Goal: Transaction & Acquisition: Subscribe to service/newsletter

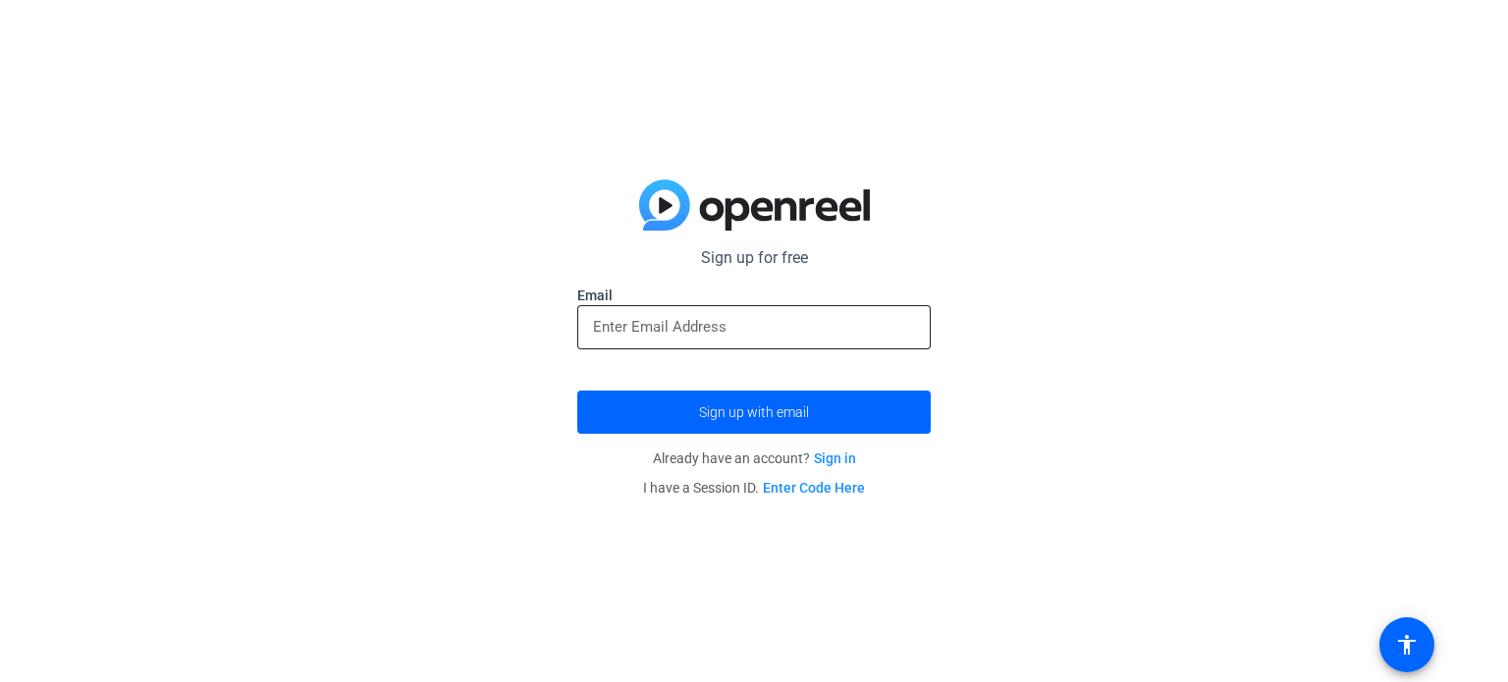
click at [727, 324] on input "email" at bounding box center [754, 327] width 322 height 24
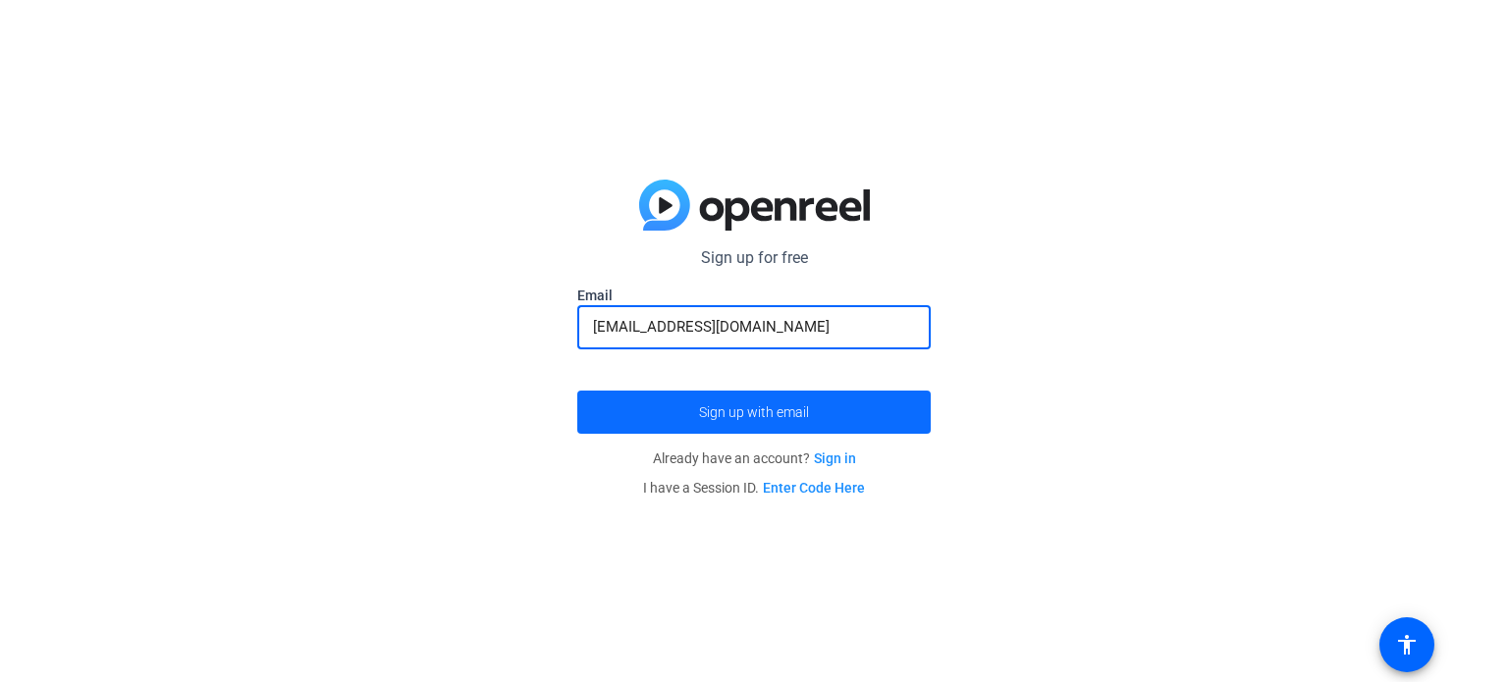
type input "[EMAIL_ADDRESS][DOMAIN_NAME]"
click at [770, 412] on span "Sign up with email" at bounding box center [754, 412] width 110 height 0
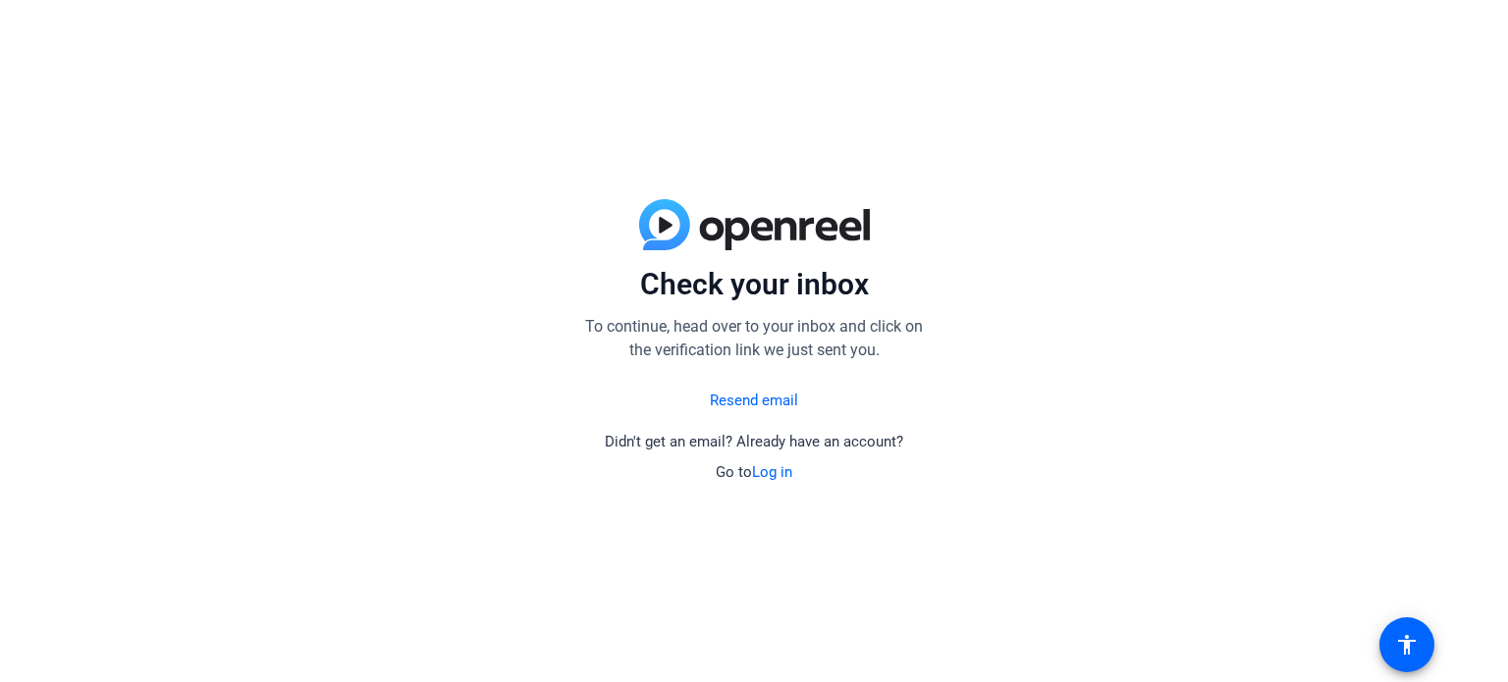
click at [767, 399] on link "Resend email" at bounding box center [754, 401] width 88 height 23
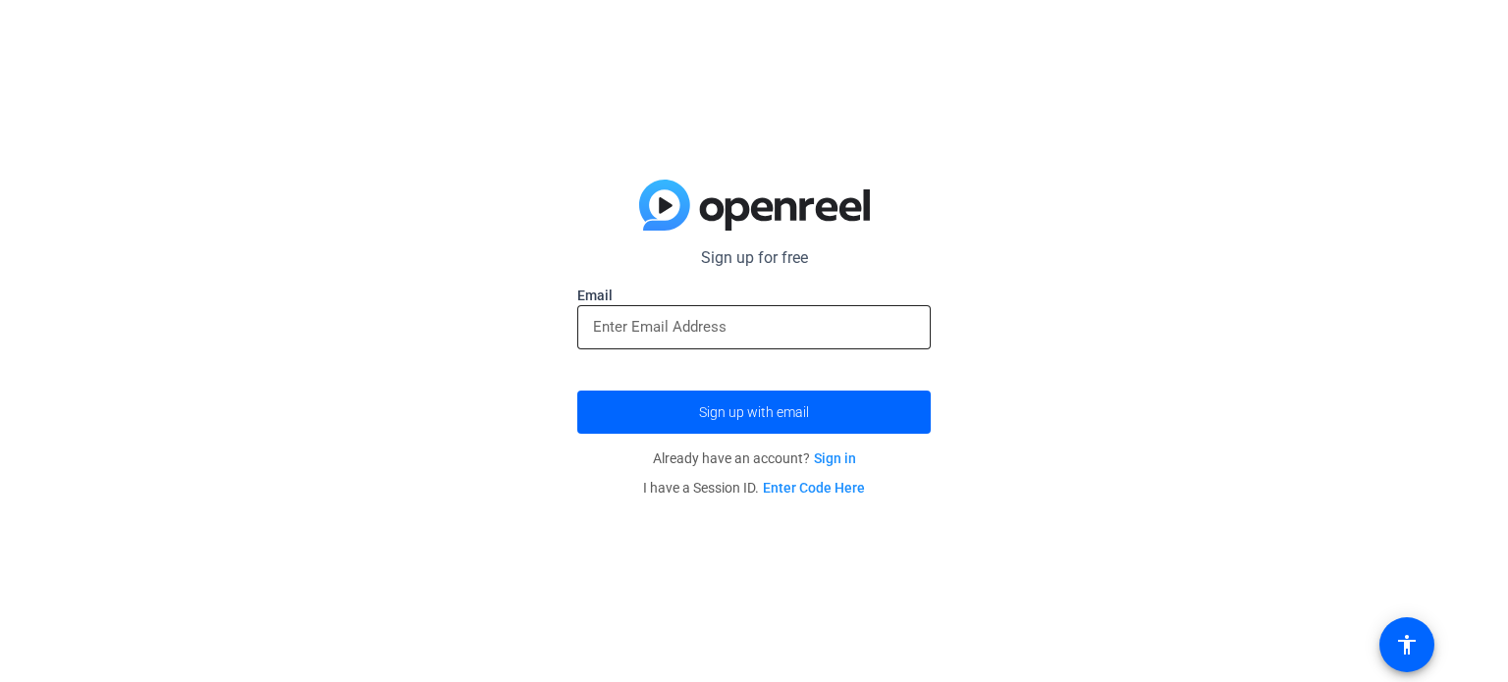
click at [771, 325] on input "email" at bounding box center [754, 327] width 322 height 24
click at [1018, 392] on div "Sign up for free Email Sign up with email Already have an account? Sign in I ha…" at bounding box center [754, 341] width 1508 height 682
click at [673, 326] on input "email" at bounding box center [754, 327] width 322 height 24
drag, startPoint x: 990, startPoint y: 421, endPoint x: 1068, endPoint y: 462, distance: 88.7
click at [991, 421] on div "Sign up for free Email Sign up with email Already have an account? Sign in I ha…" at bounding box center [754, 341] width 1508 height 682
